Goal: Task Accomplishment & Management: Manage account settings

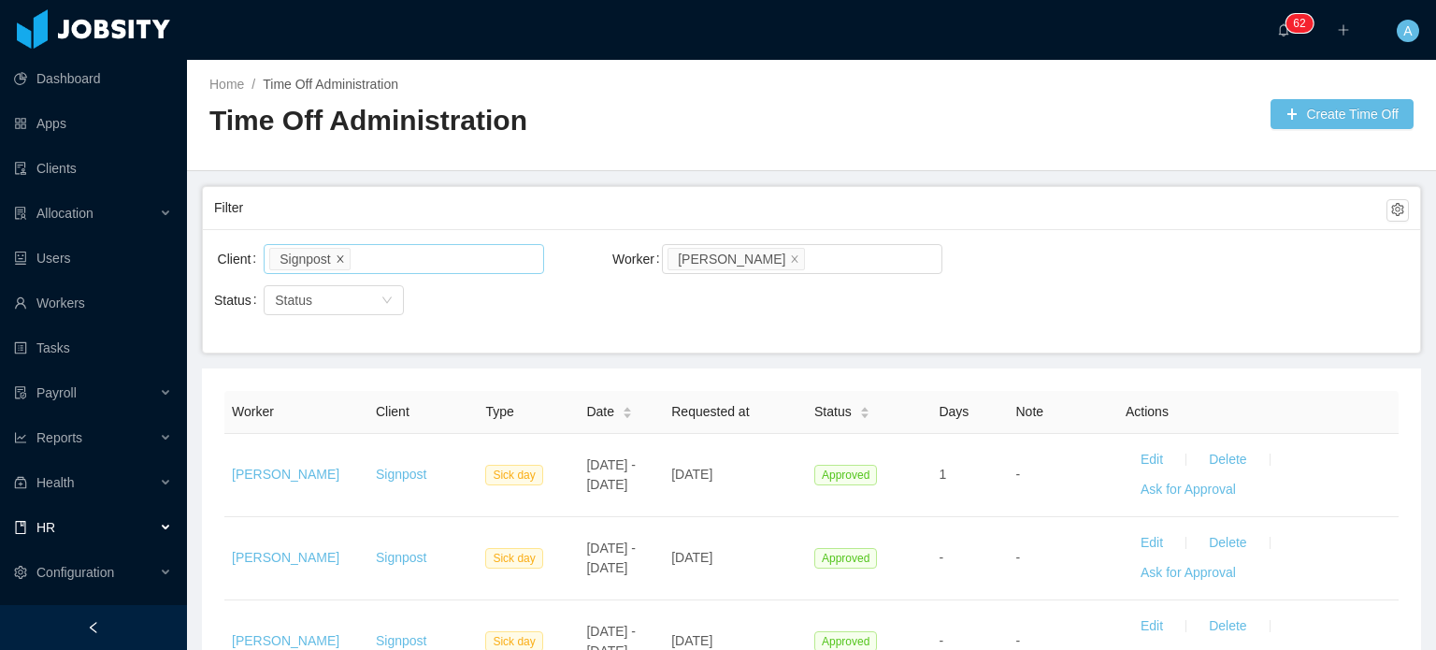
click at [340, 257] on icon "icon: close" at bounding box center [340, 257] width 9 height 9
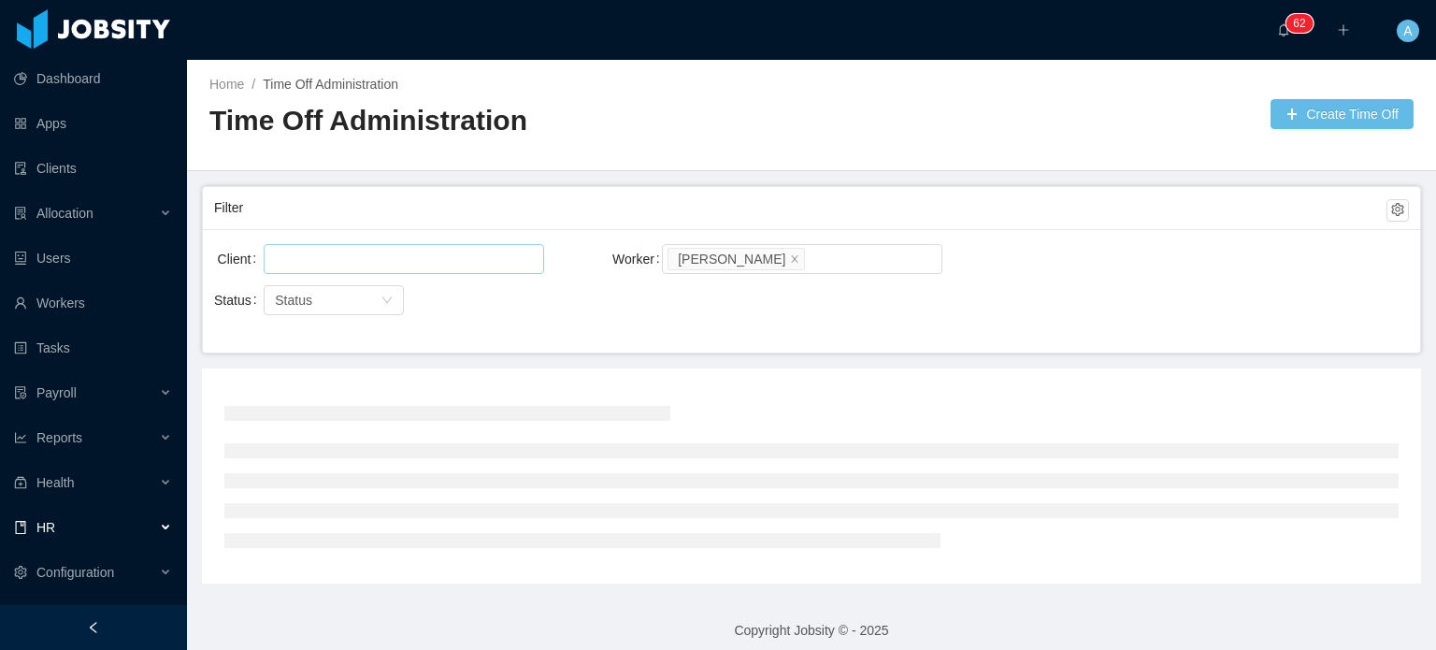
click at [340, 257] on div at bounding box center [401, 259] width 264 height 28
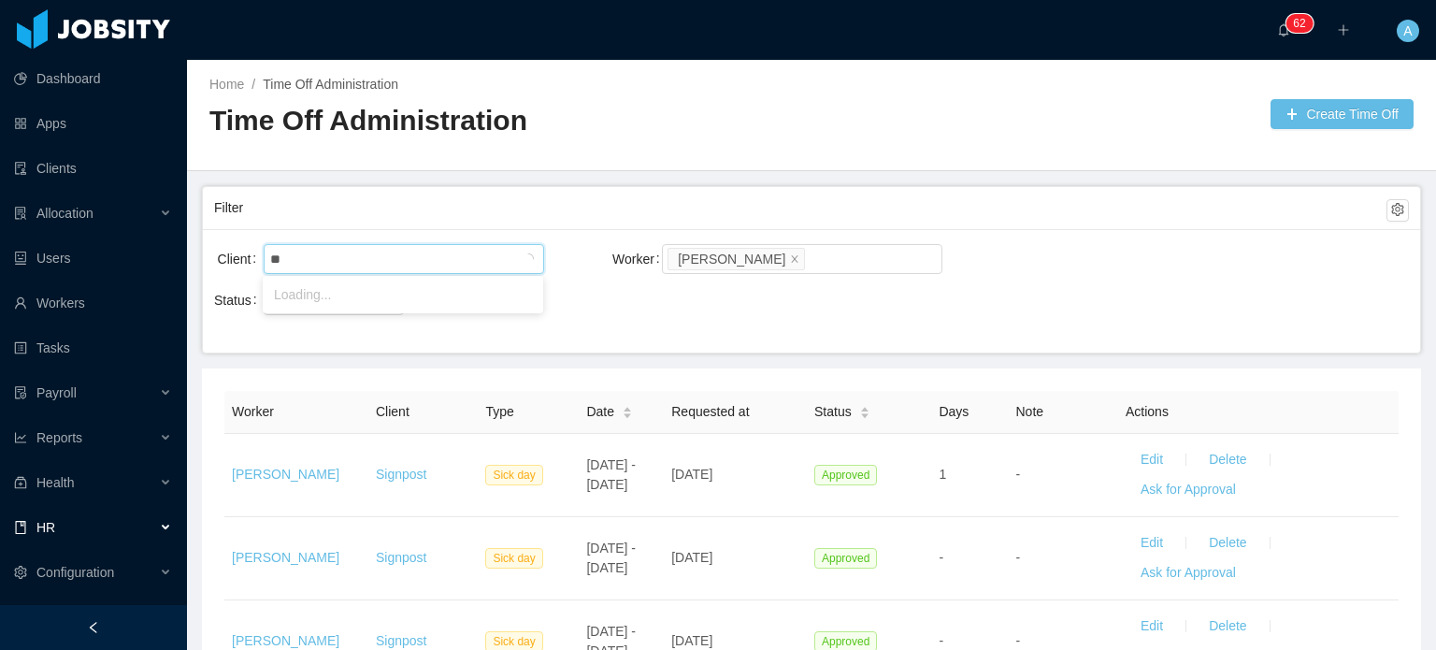
type input "*"
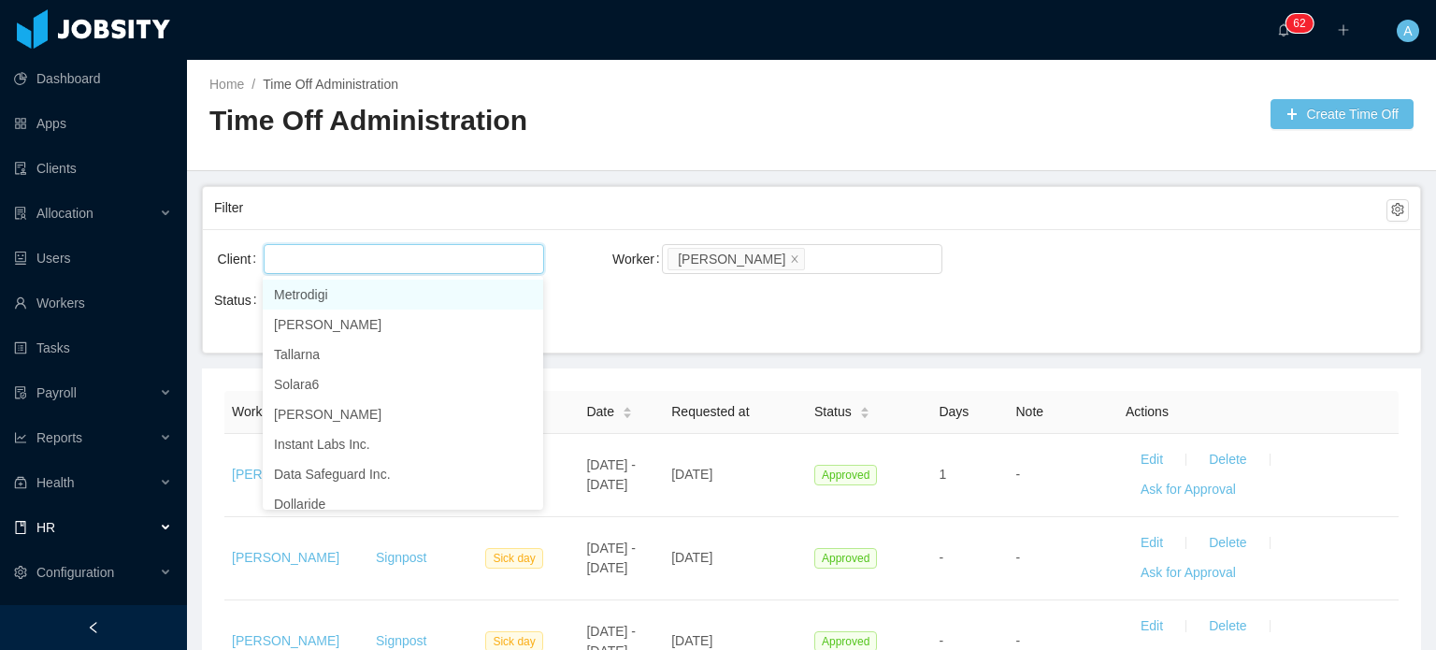
type input "*"
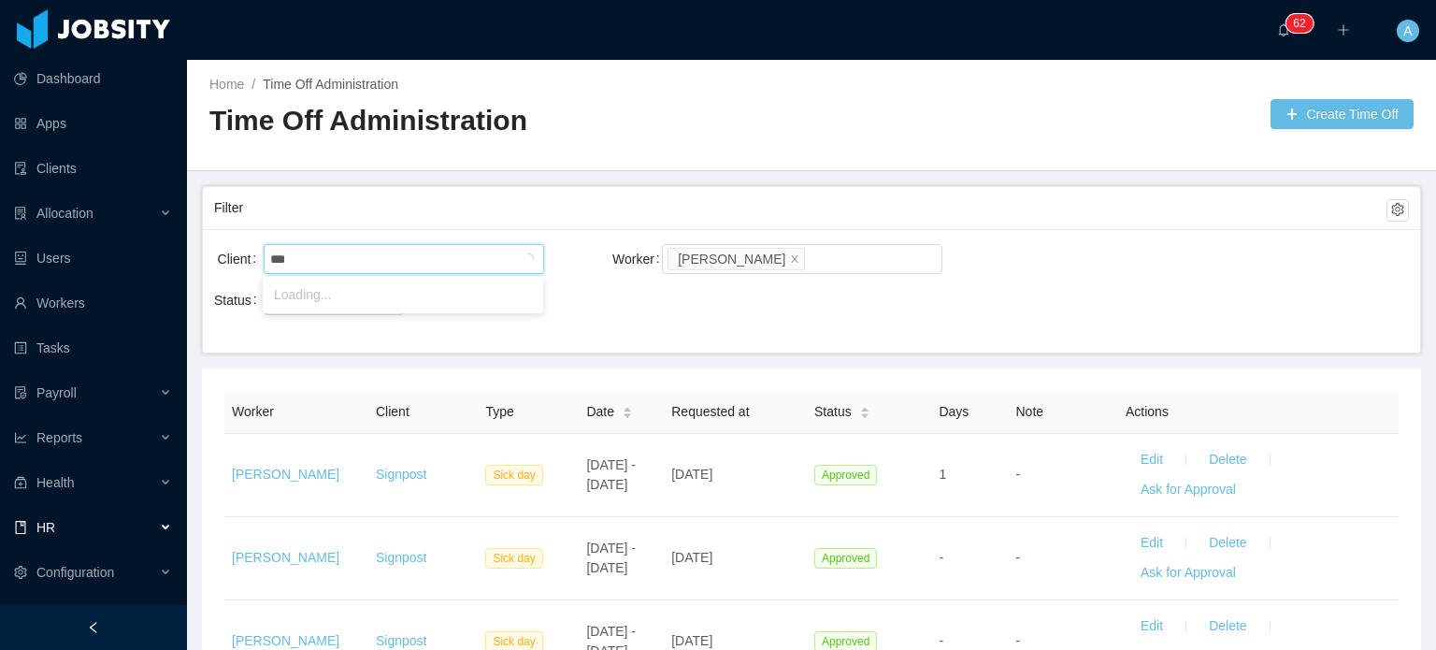
scroll to position [757, 0]
type input "******"
click at [354, 298] on li "AnyPlace MD" at bounding box center [403, 295] width 281 height 30
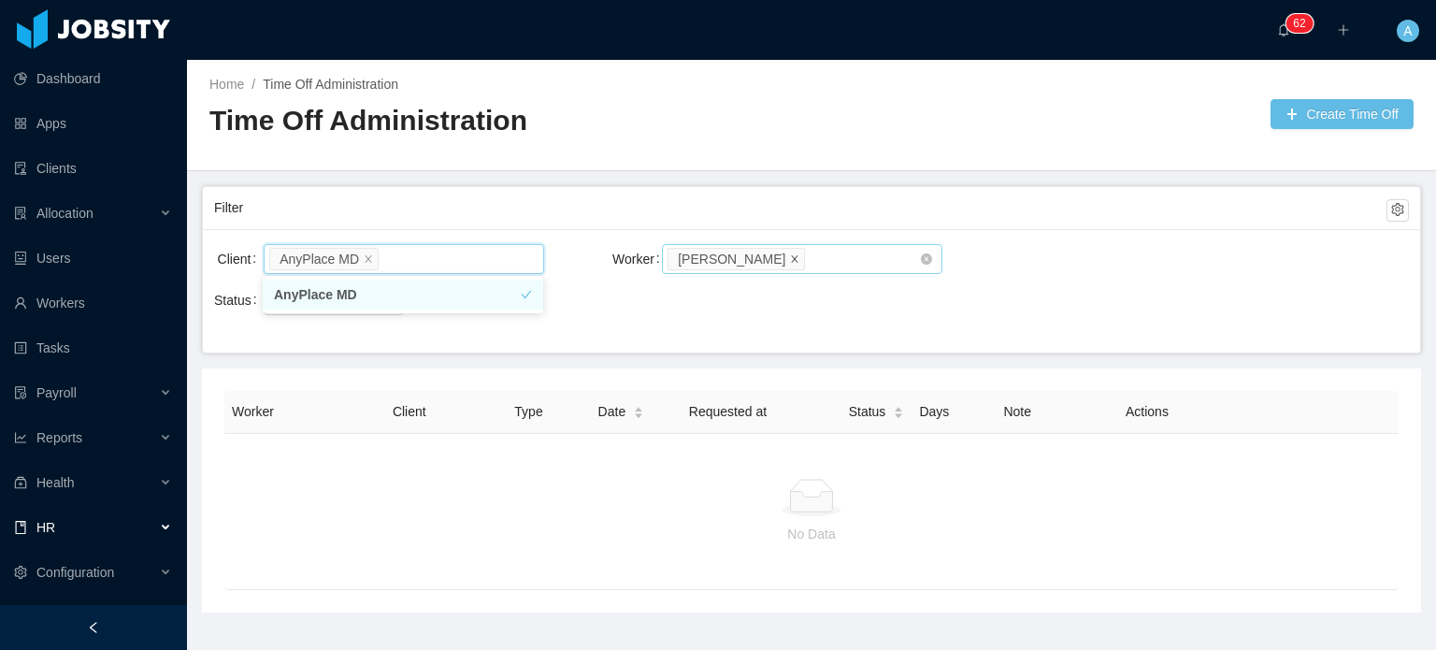
click at [790, 261] on icon "icon: close" at bounding box center [794, 257] width 9 height 9
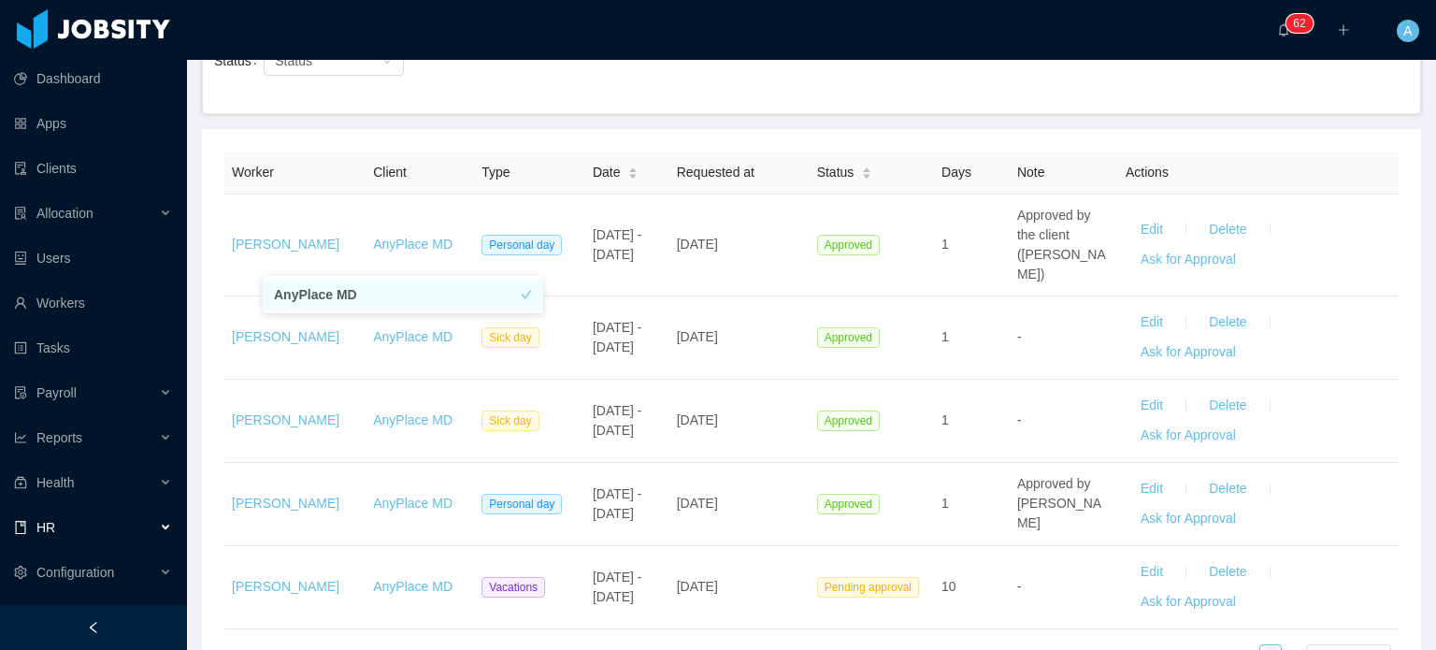
scroll to position [245, 0]
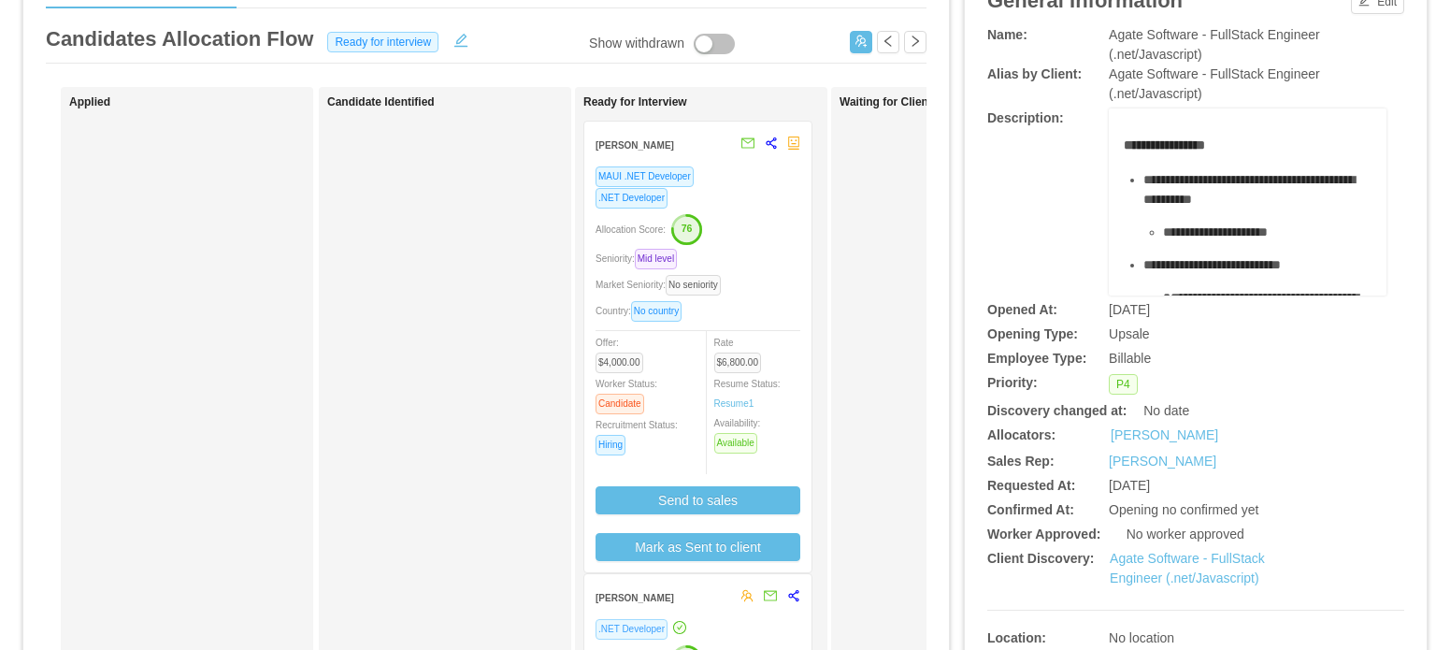
scroll to position [400, 0]
